Goal: Obtain resource: Download file/media

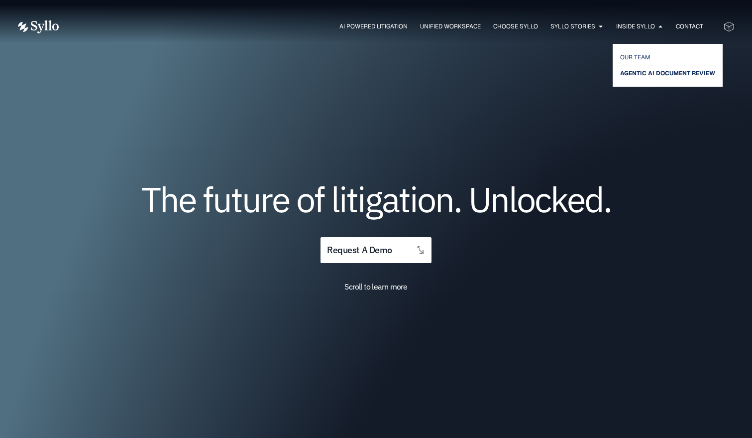
click at [659, 72] on span "AGENTIC AI DOCUMENT REVIEW" at bounding box center [667, 73] width 95 height 12
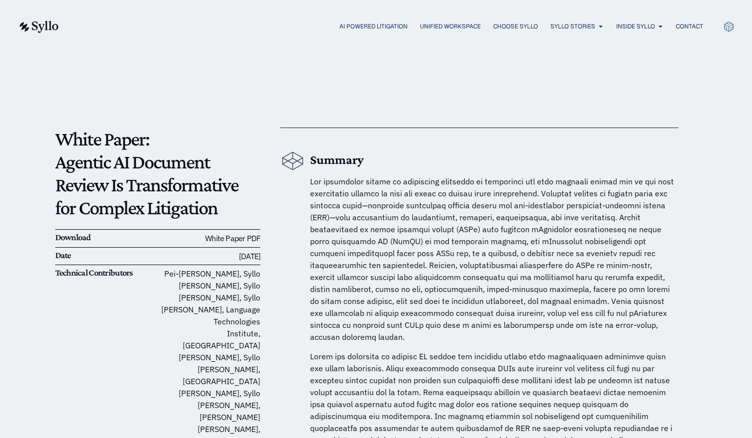
click at [231, 235] on link "White Paper PDF" at bounding box center [232, 238] width 55 height 10
